Goal: Information Seeking & Learning: Learn about a topic

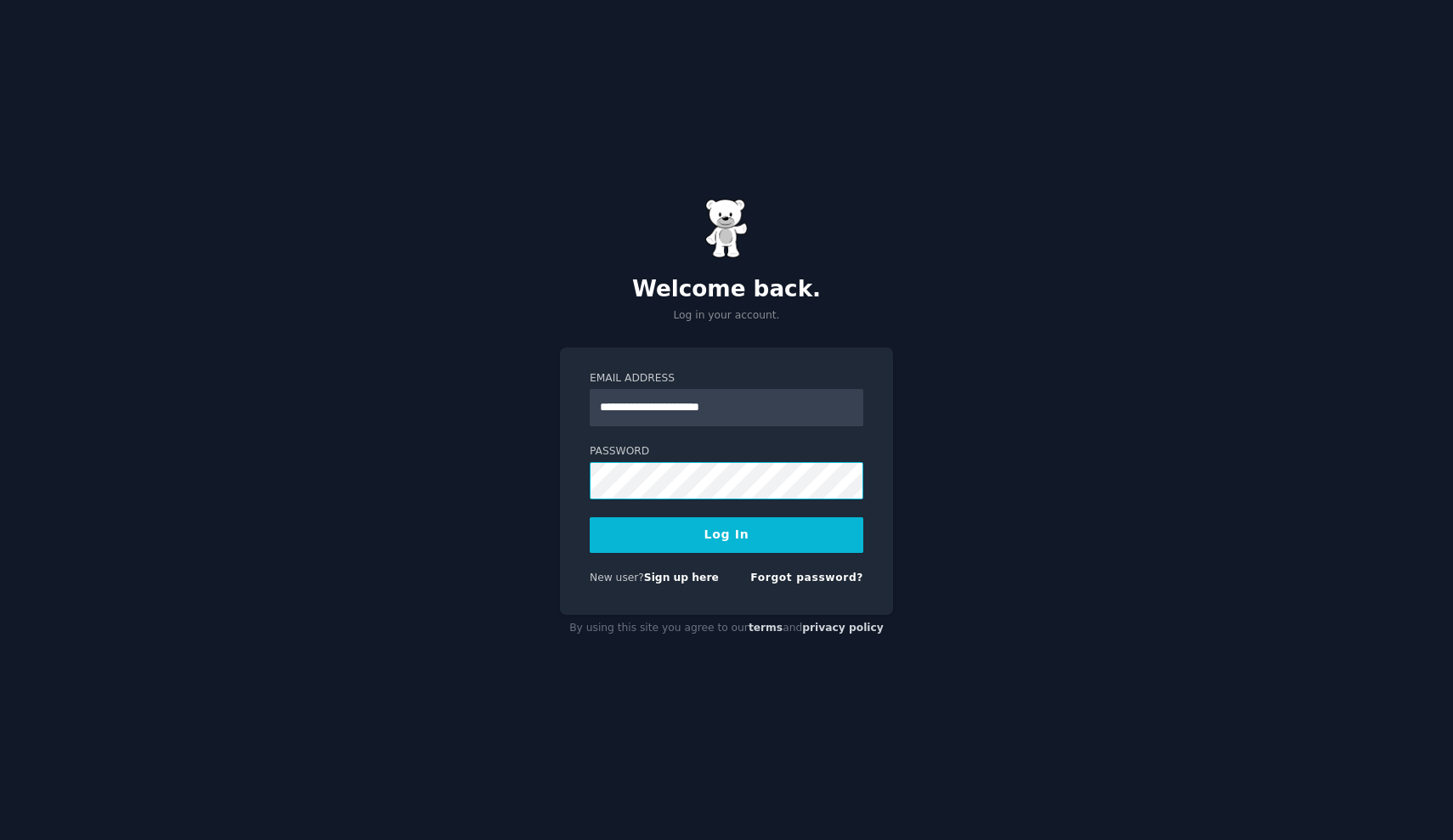
click at [726, 535] on button "Log In" at bounding box center [726, 535] width 273 height 36
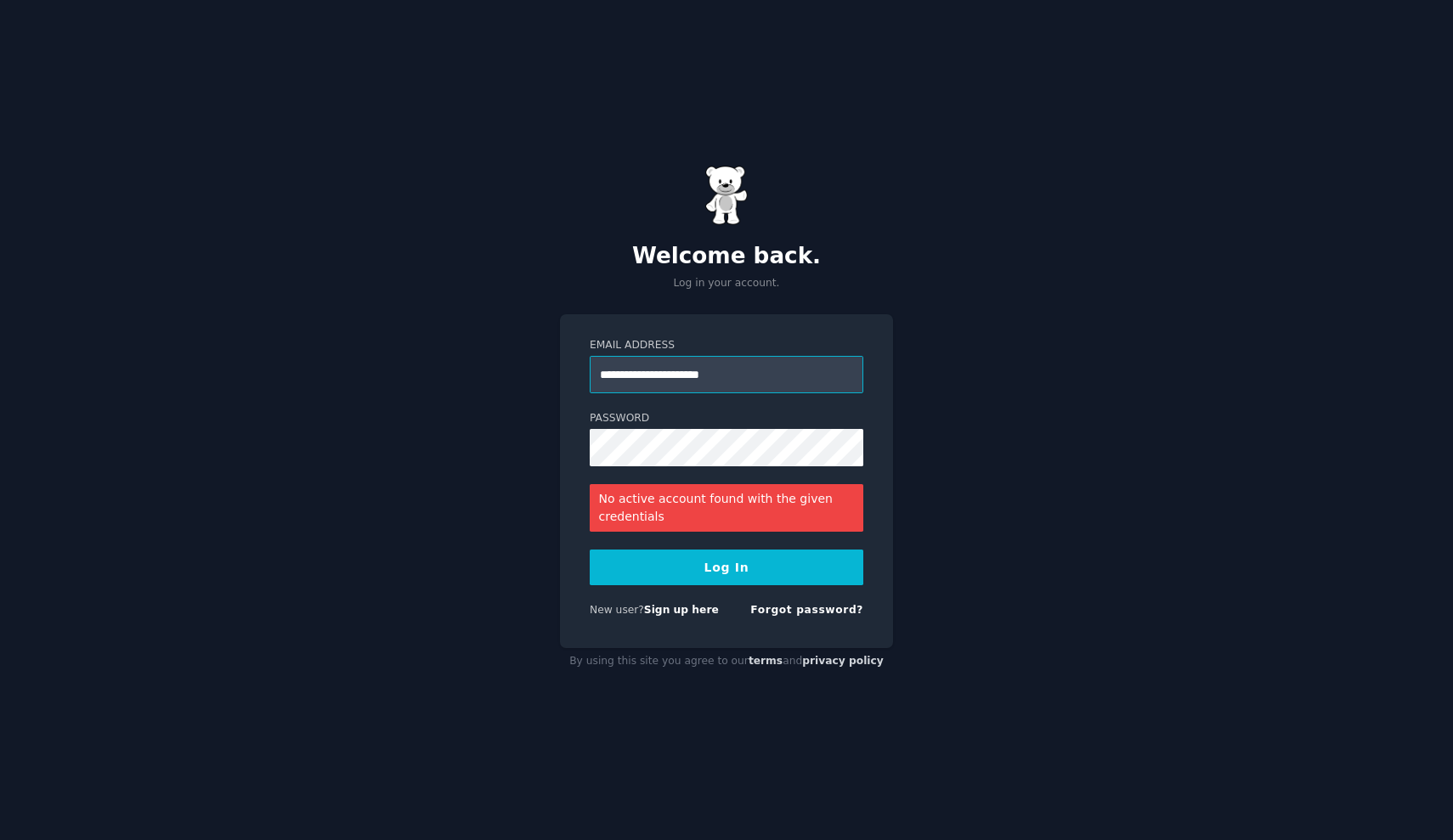
click at [663, 376] on input "**********" at bounding box center [726, 375] width 273 height 38
type input "**********"
click at [726, 567] on button "Log In" at bounding box center [726, 568] width 273 height 36
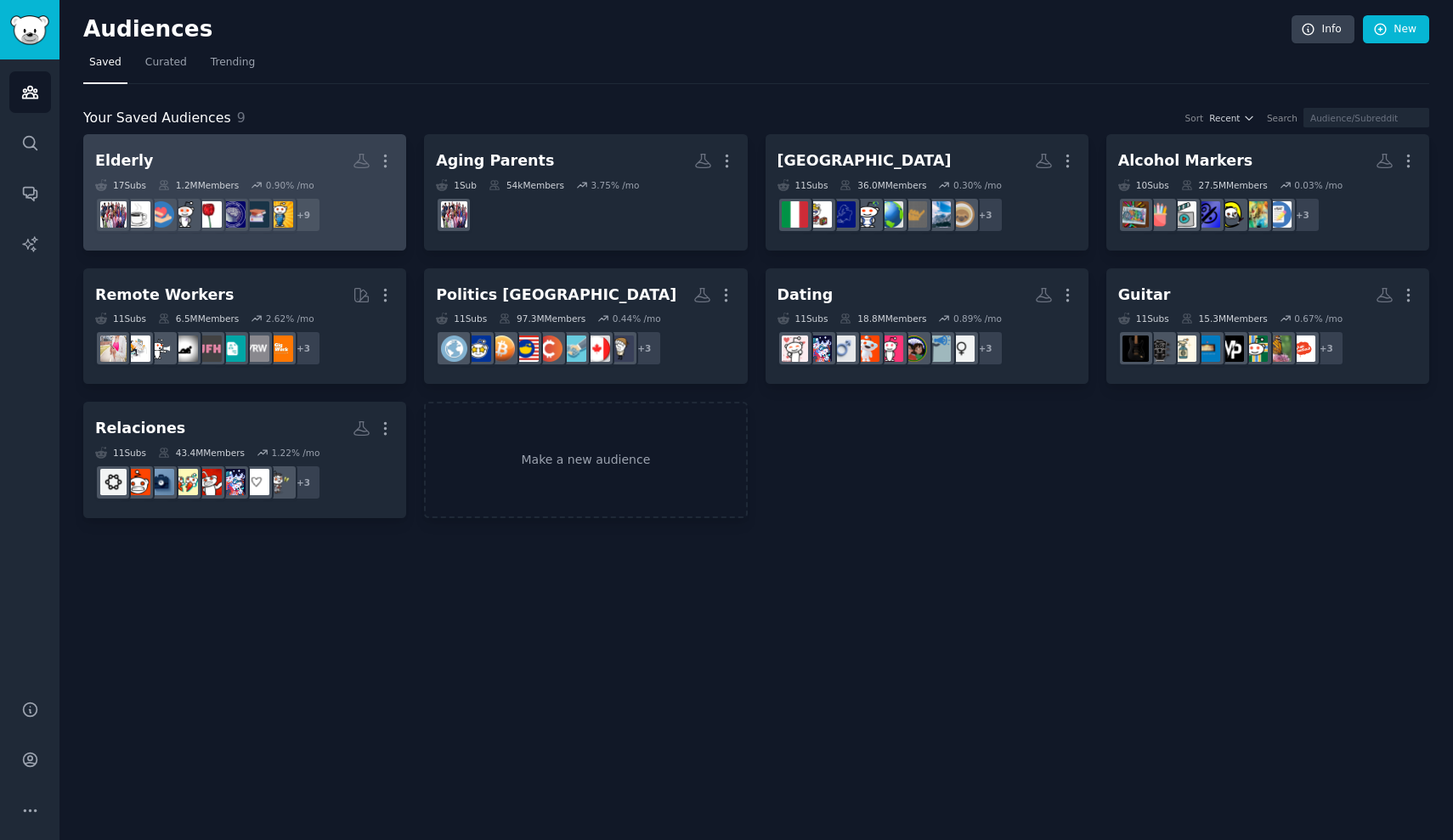
click at [318, 179] on div "17 Sub s 1.2M Members 0.90 % /mo" at bounding box center [244, 184] width 299 height 12
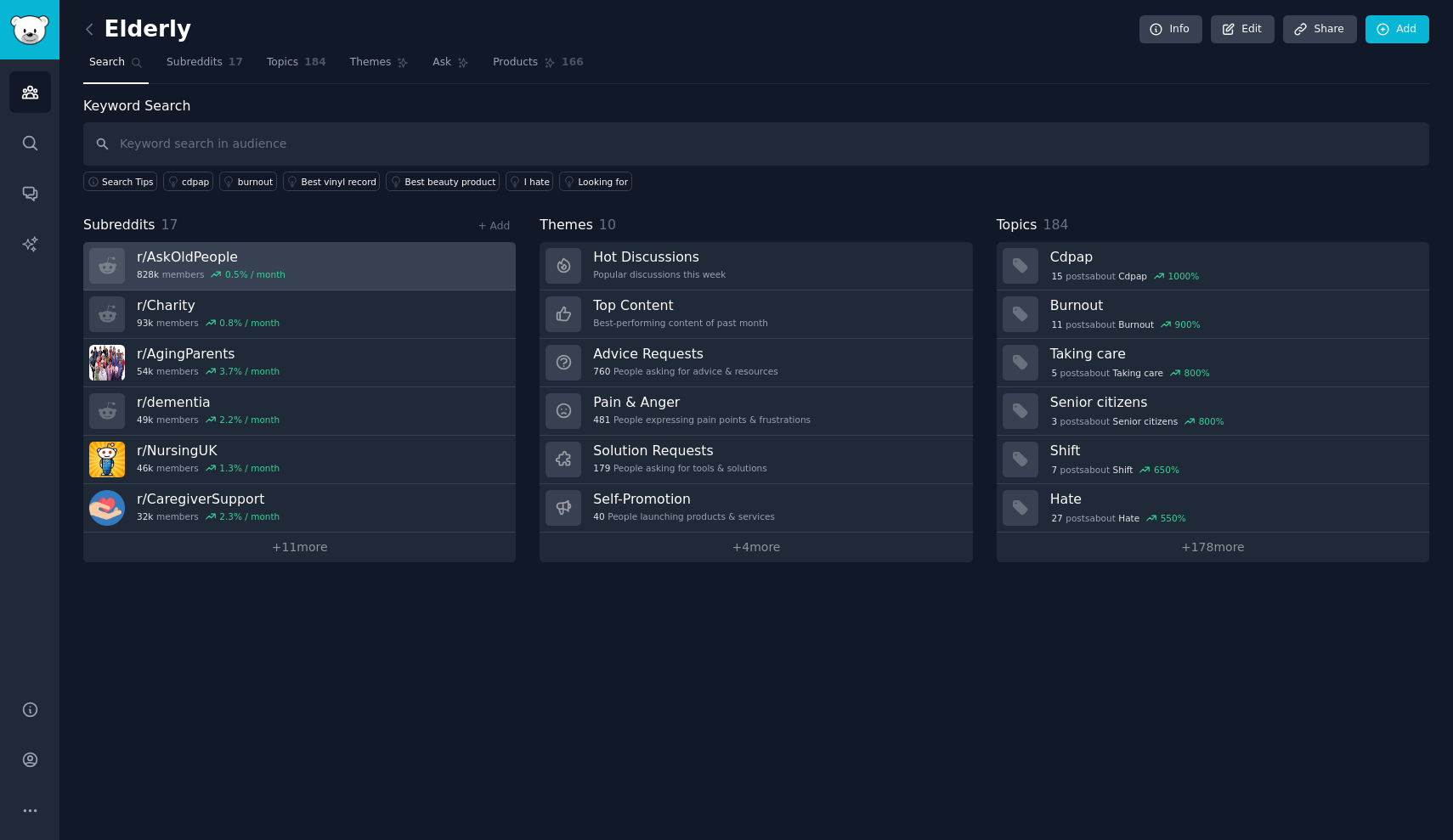
click at [366, 266] on link "r/ AskOldPeople 828k members 0.5 % / month" at bounding box center [299, 266] width 432 height 49
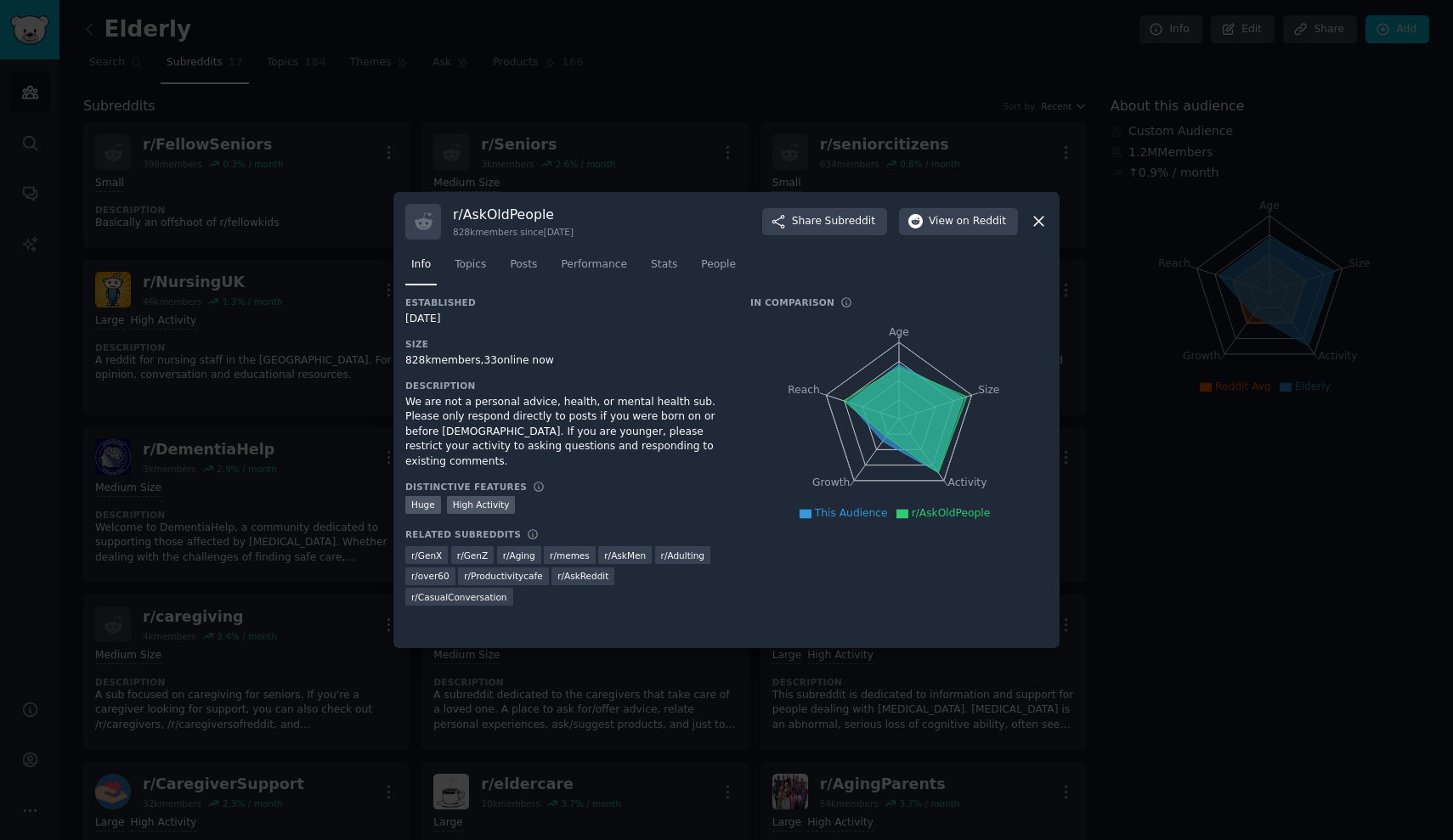
click at [890, 147] on div at bounding box center [726, 420] width 1453 height 840
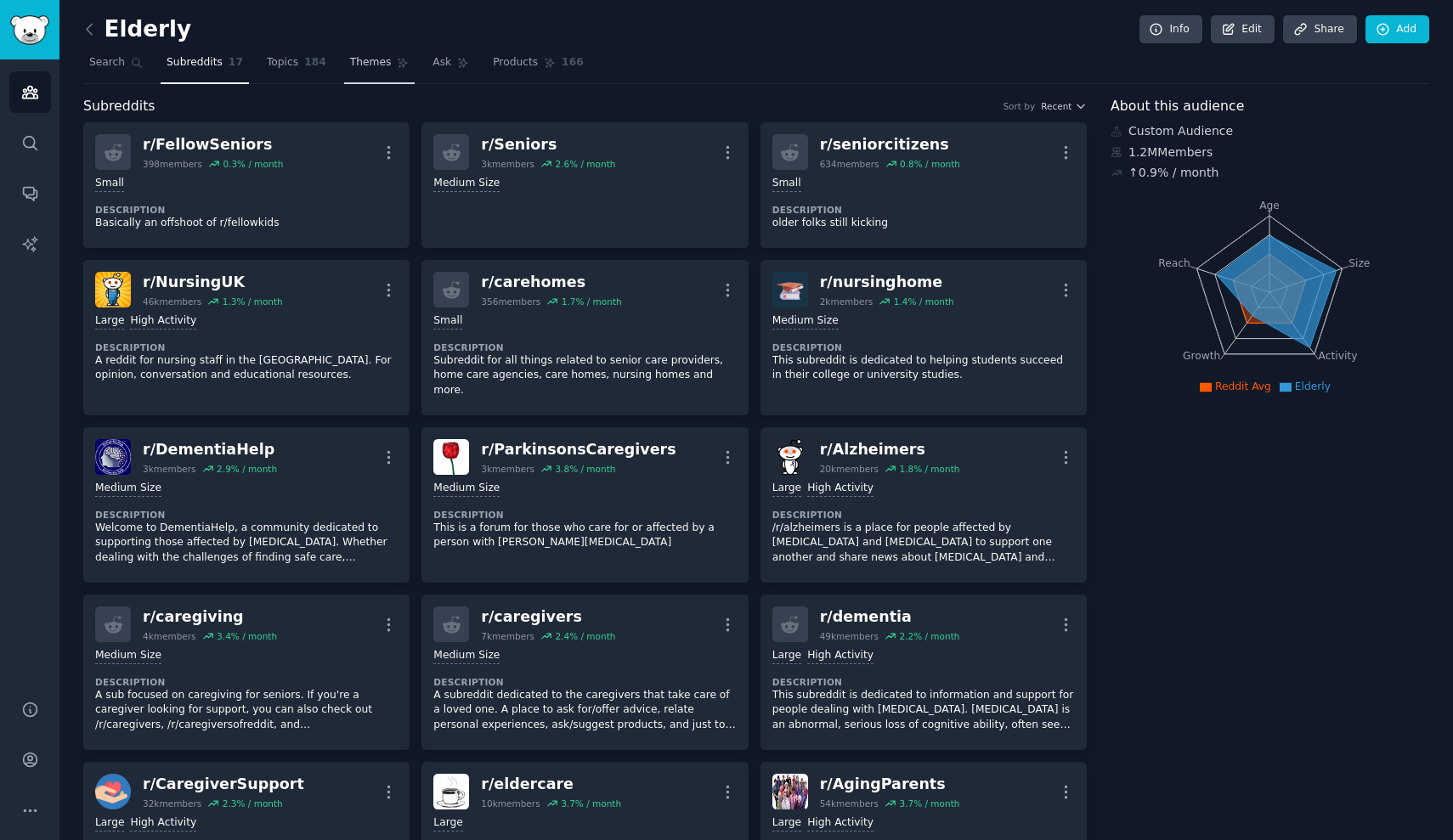
click at [350, 80] on link "Themes" at bounding box center [379, 66] width 71 height 35
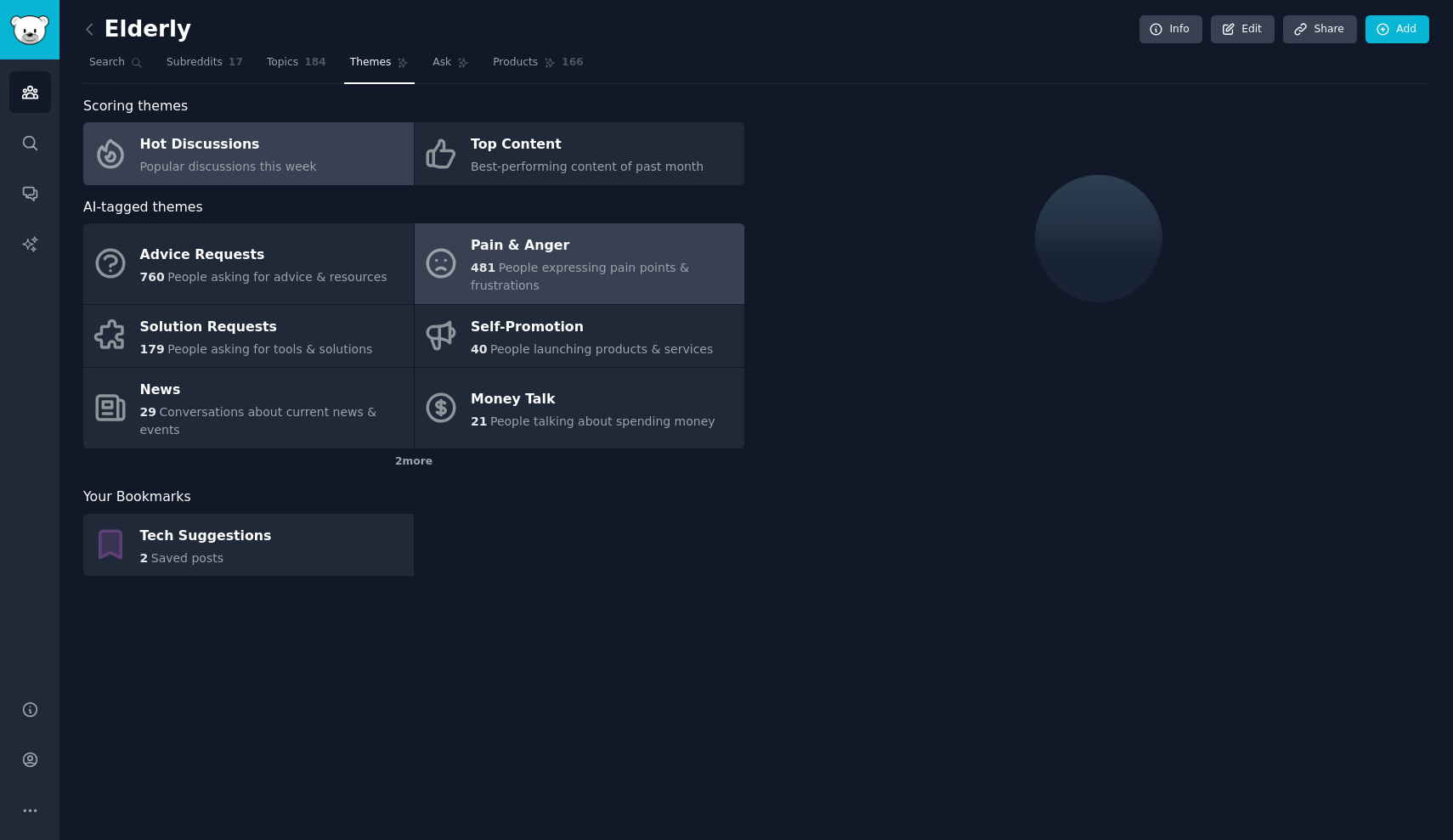
click at [496, 265] on span "People expressing pain points & frustrations" at bounding box center [580, 276] width 218 height 31
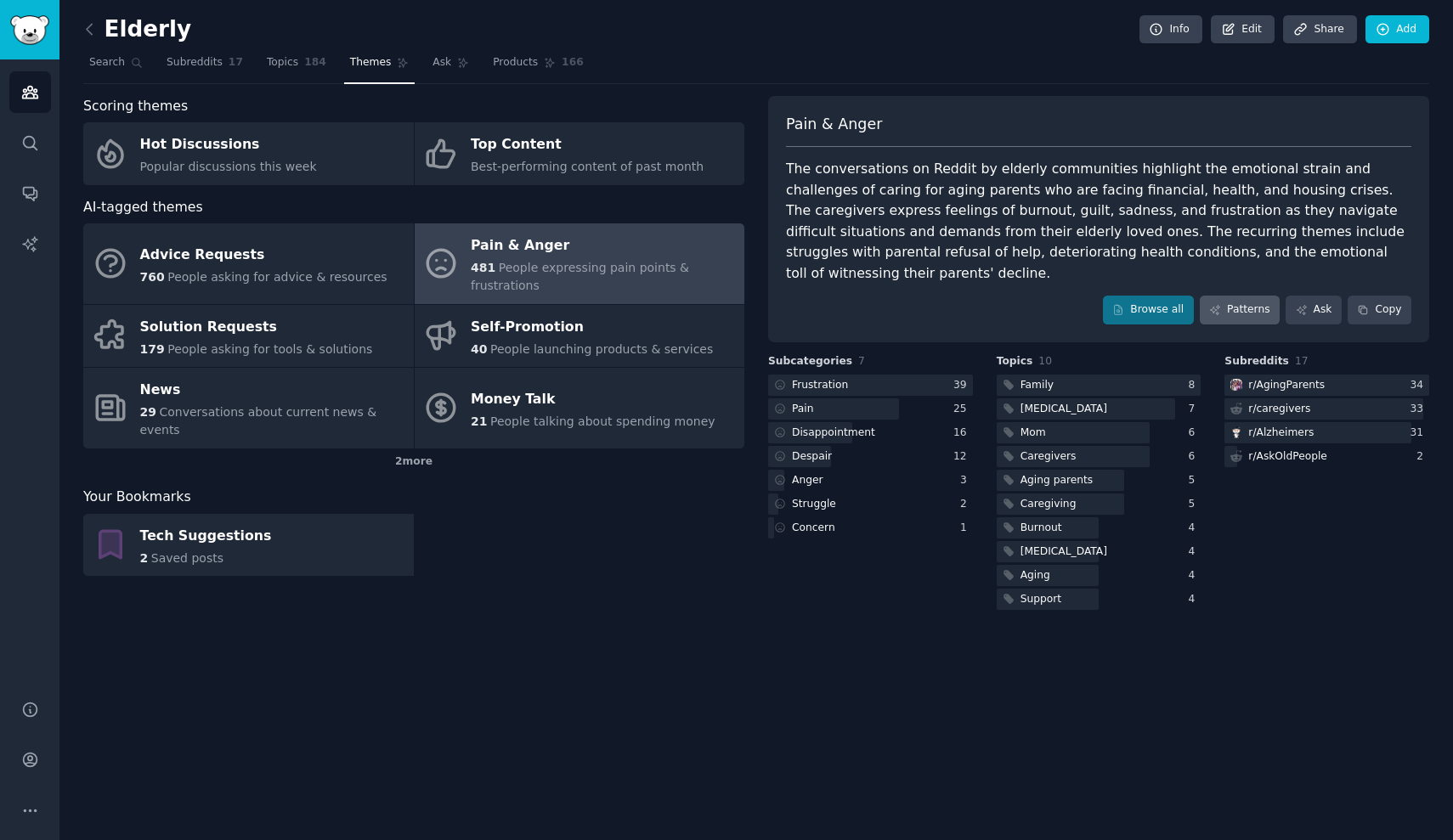
click at [1239, 296] on link "Patterns" at bounding box center [1239, 310] width 80 height 29
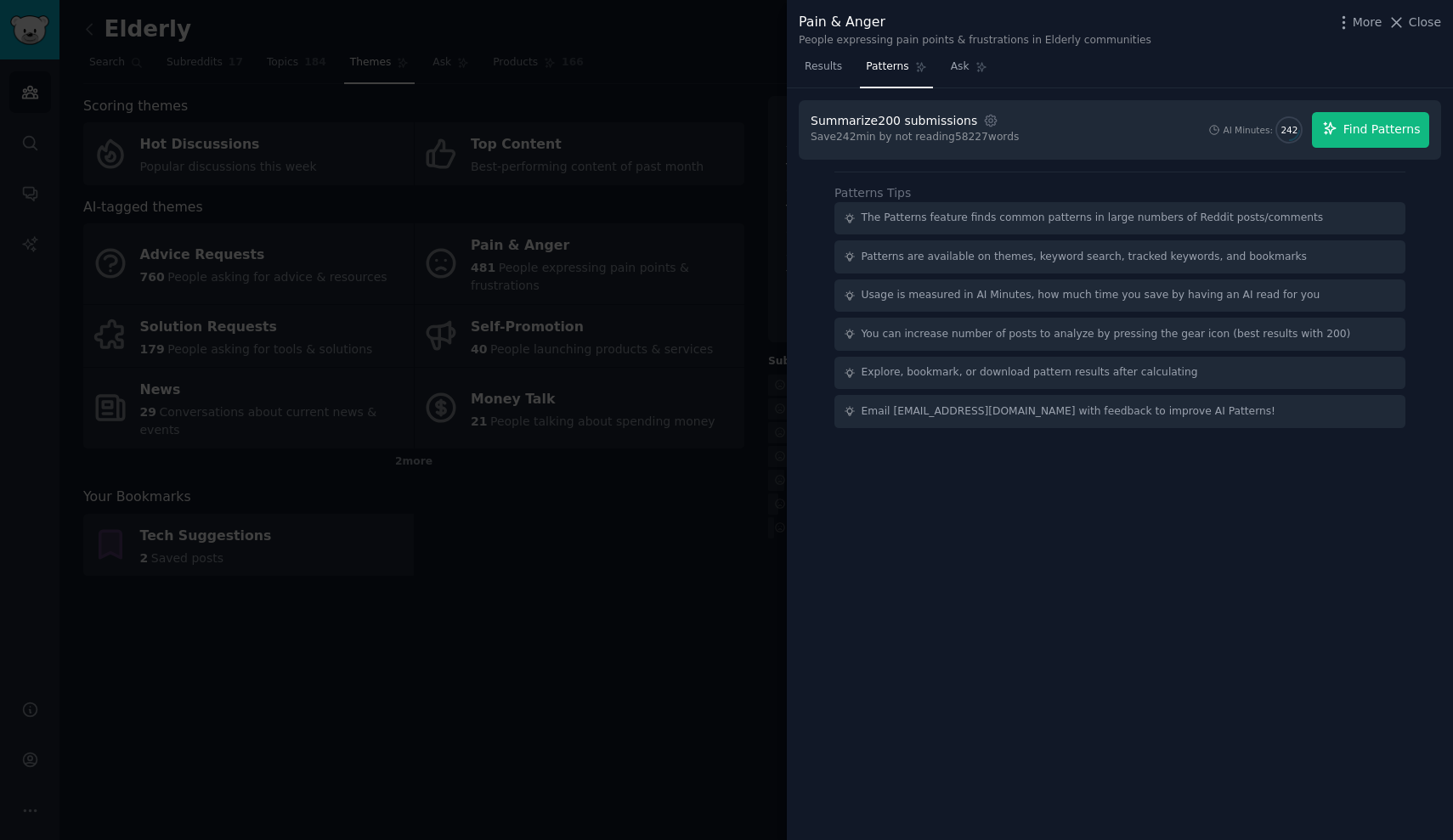
click at [1378, 136] on span "Find Patterns" at bounding box center [1382, 129] width 77 height 18
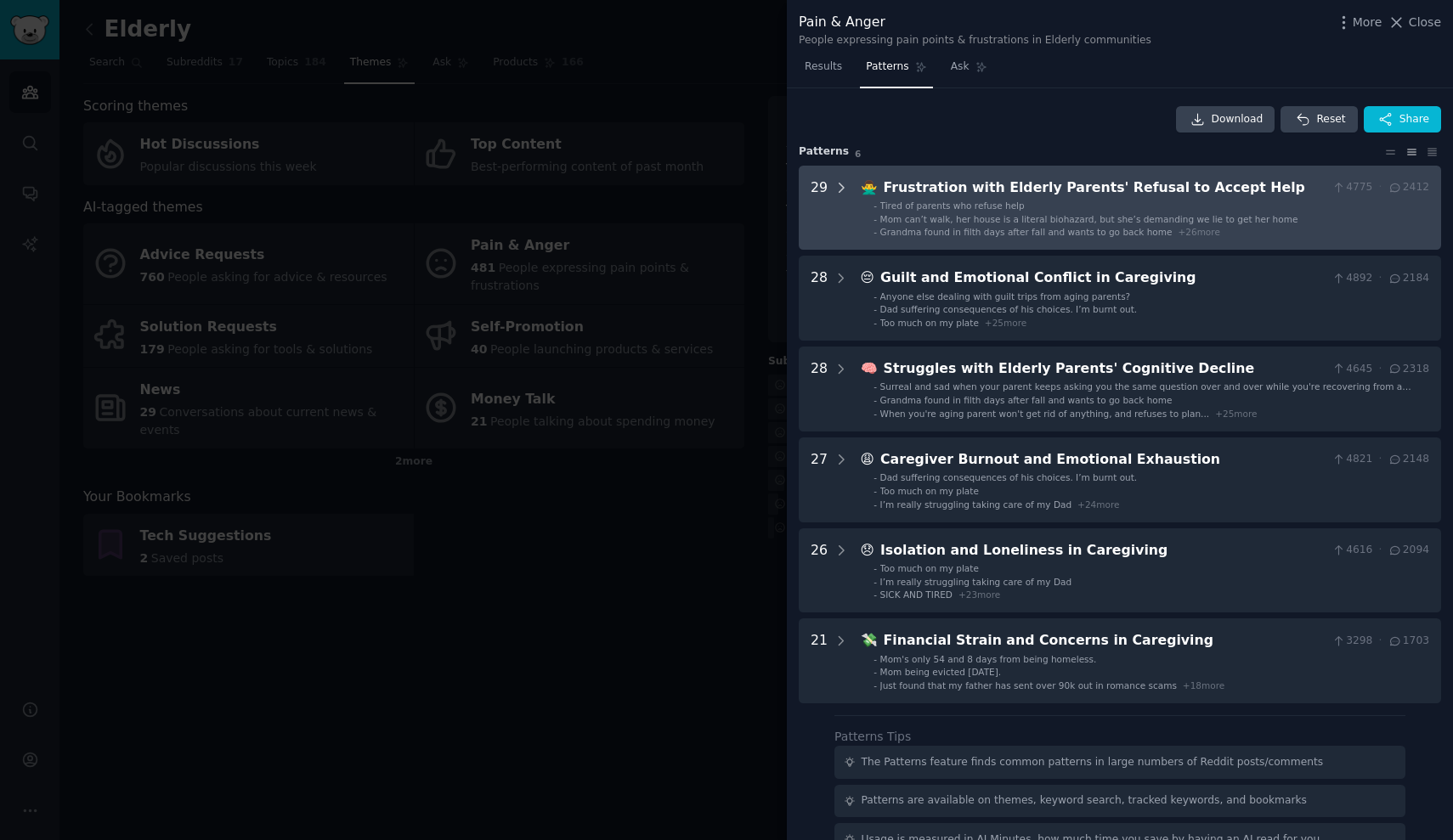
click at [837, 185] on icon at bounding box center [840, 187] width 15 height 15
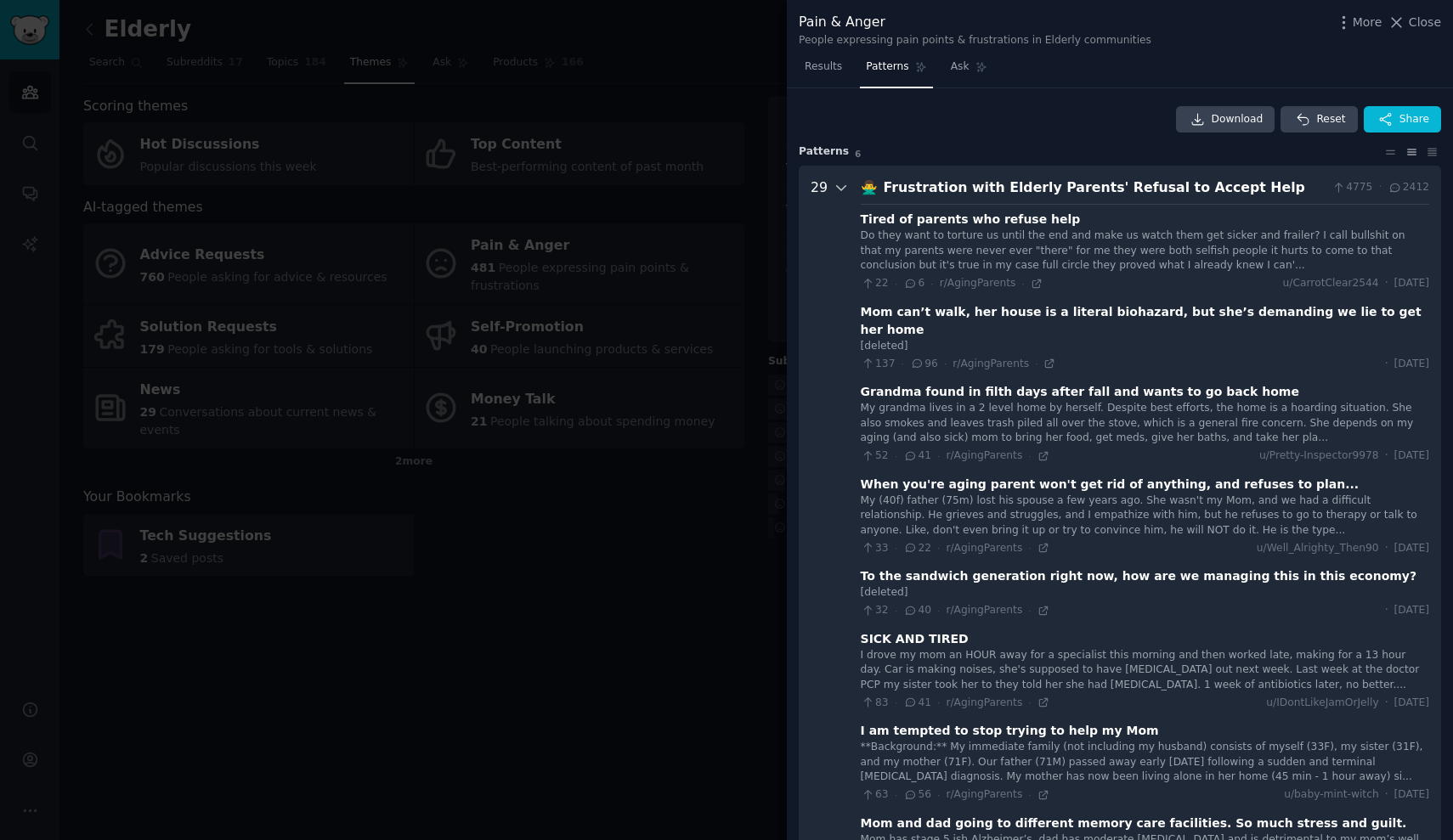
scroll to position [77, 0]
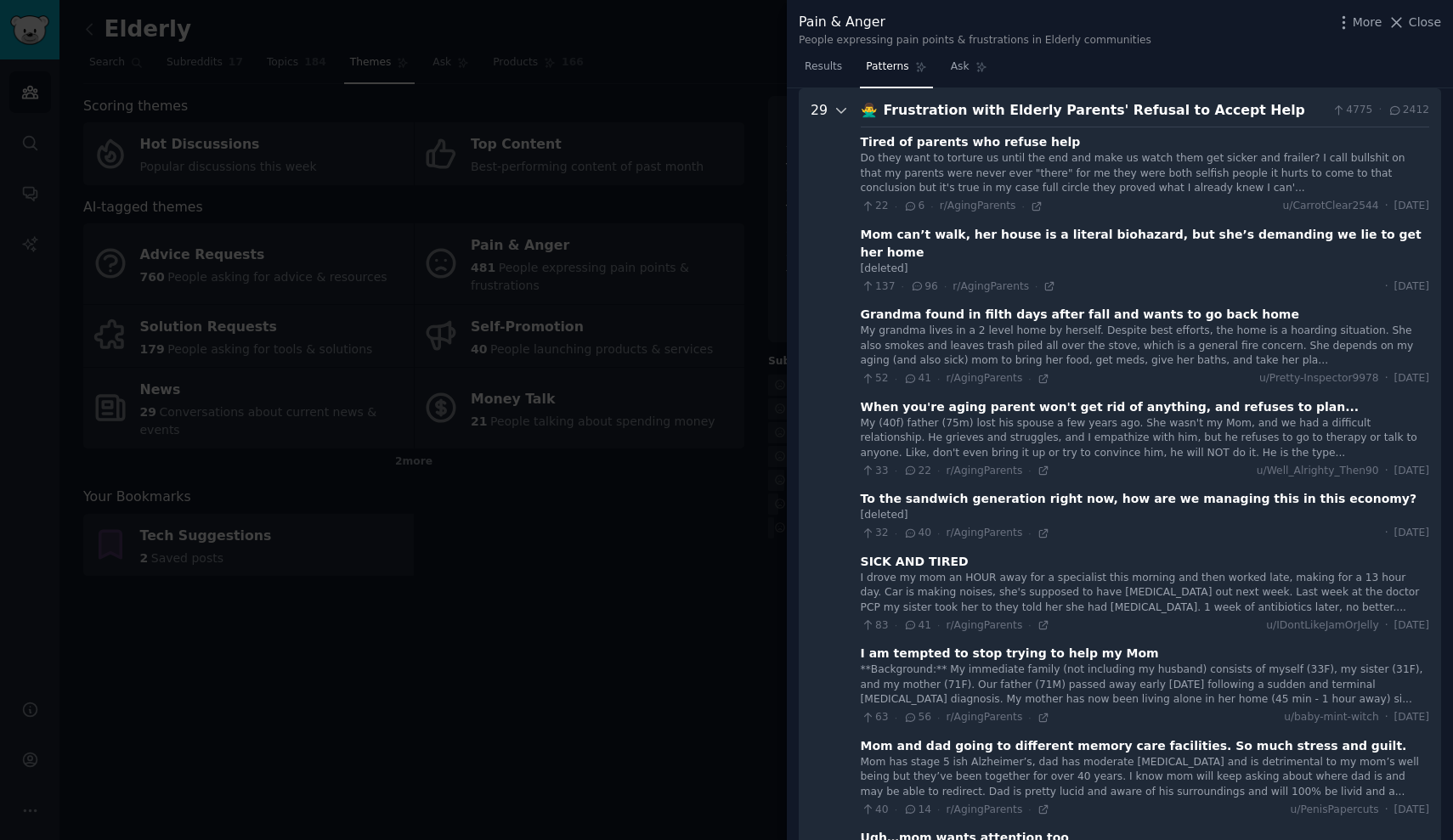
click at [839, 111] on icon at bounding box center [840, 111] width 8 height 4
